Goal: Information Seeking & Learning: Learn about a topic

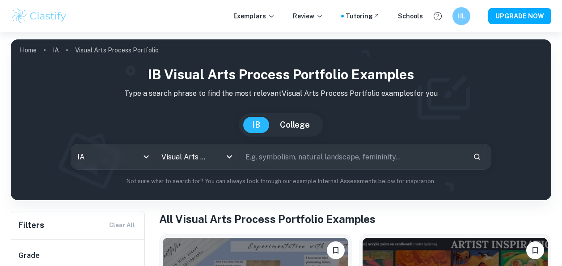
scroll to position [213, 0]
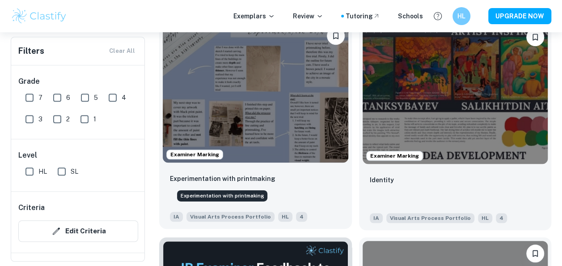
click at [249, 178] on p "Experimentation with printmaking" at bounding box center [223, 178] width 106 height 10
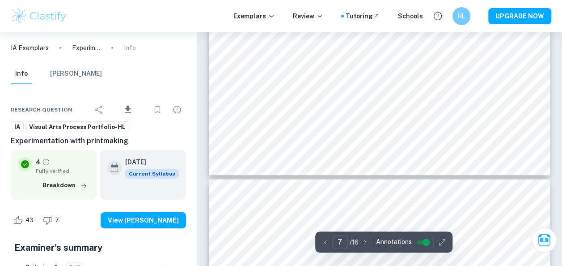
scroll to position [1348, 0]
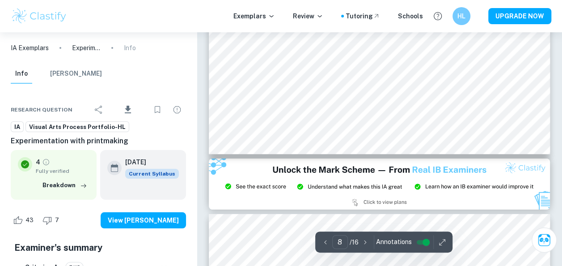
type input "9"
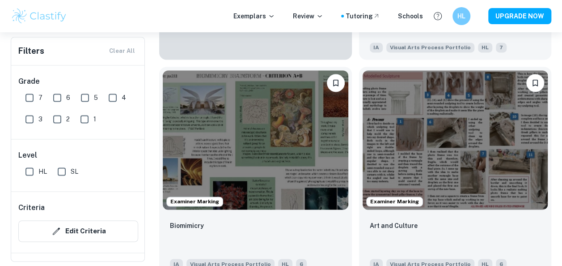
scroll to position [600, 0]
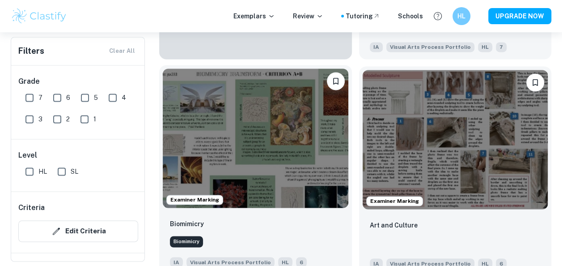
click at [191, 225] on p "Biomimicry" at bounding box center [187, 224] width 34 height 10
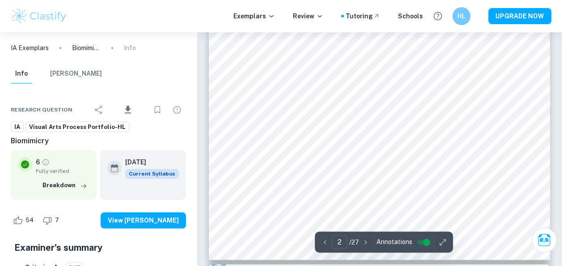
scroll to position [323, 0]
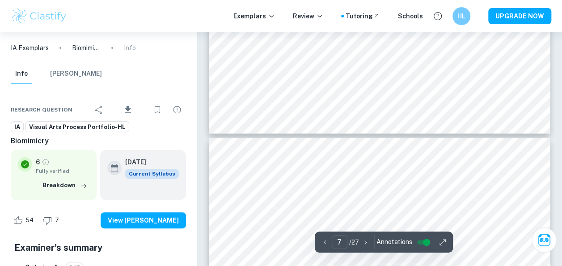
type input "8"
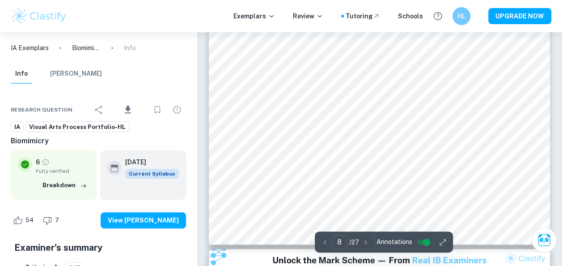
scroll to position [1873, 0]
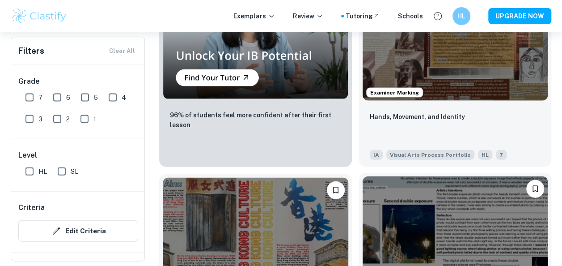
scroll to position [920, 0]
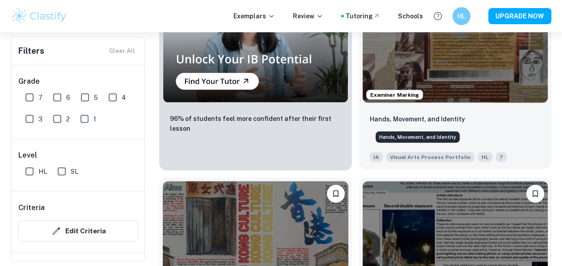
click at [412, 120] on p "Hands, Movement, and Identity" at bounding box center [417, 119] width 95 height 10
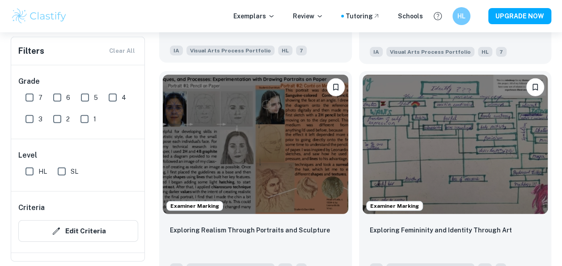
scroll to position [1239, 0]
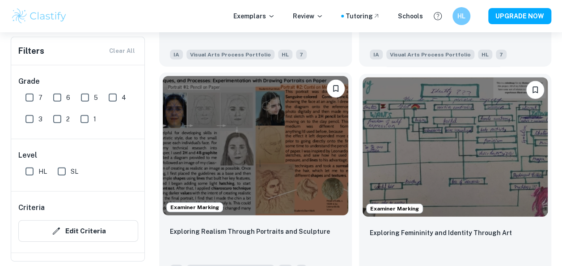
click at [251, 173] on img at bounding box center [256, 145] width 186 height 139
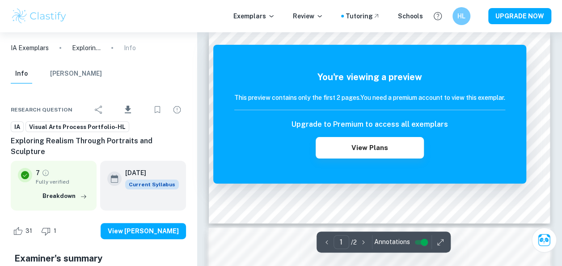
scroll to position [8, 0]
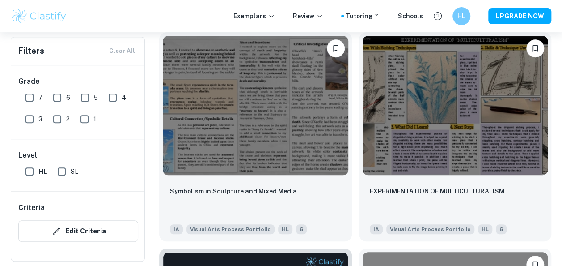
scroll to position [1929, 0]
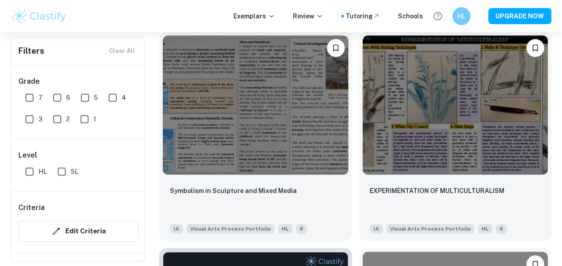
click at [203, 77] on img at bounding box center [256, 104] width 186 height 139
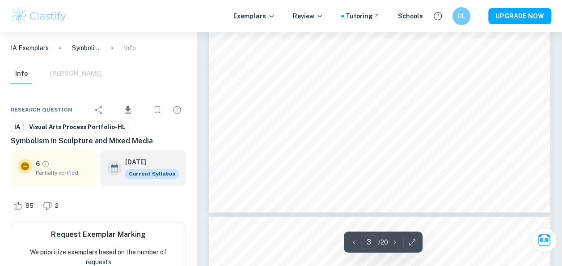
scroll to position [527, 0]
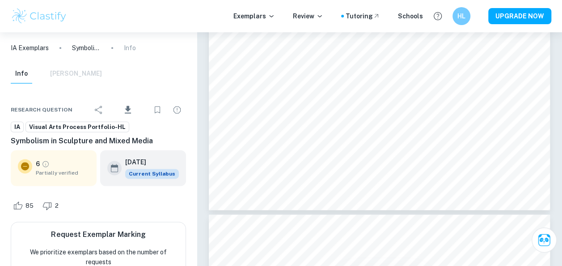
type input "4"
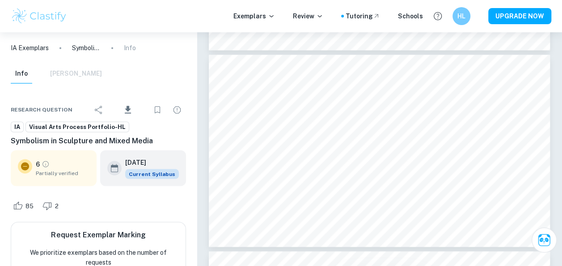
scroll to position [739, 0]
